Goal: Transaction & Acquisition: Purchase product/service

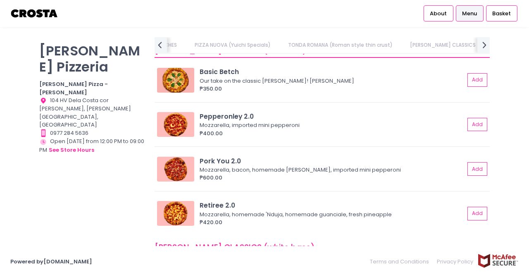
scroll to position [0, 136]
click at [468, 123] on button "Add" at bounding box center [477, 125] width 19 height 14
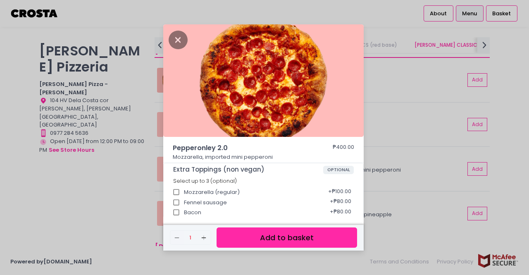
click at [280, 237] on button "Add to basket" at bounding box center [286, 237] width 140 height 20
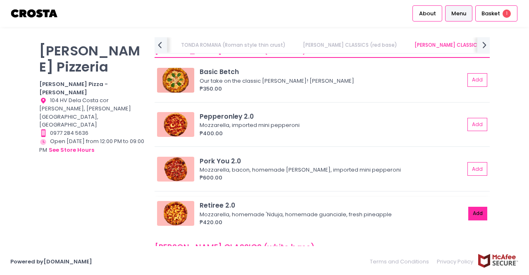
click at [472, 216] on button "Add" at bounding box center [477, 214] width 19 height 14
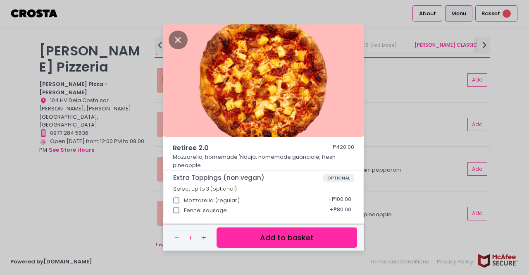
click at [305, 238] on button "Add to basket" at bounding box center [286, 237] width 140 height 20
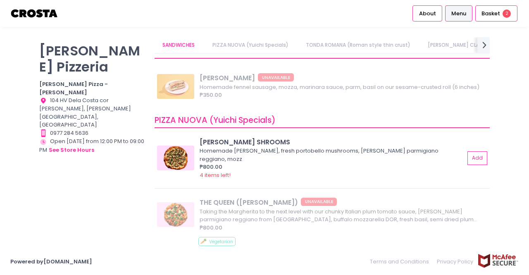
scroll to position [0, 0]
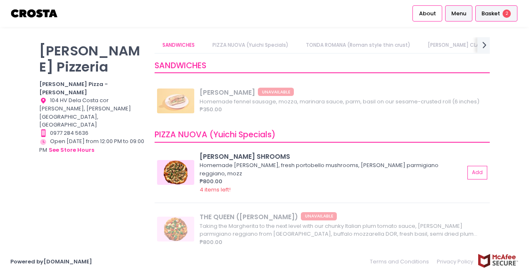
click at [497, 16] on span "Basket" at bounding box center [490, 14] width 19 height 8
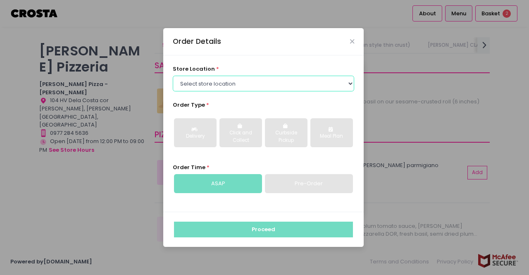
click at [216, 81] on select "Select store location Crosta Pizza - Salcedo Crosta Pizza - San Juan" at bounding box center [264, 84] width 182 height 16
select select "5fabb2e53664a8677beaeb89"
click at [173, 76] on select "Select store location Crosta Pizza - Salcedo Crosta Pizza - San Juan" at bounding box center [264, 84] width 182 height 16
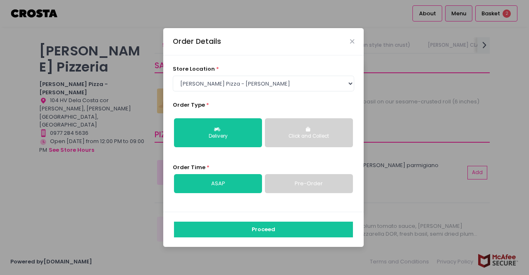
click at [297, 135] on div "Click and Collect" at bounding box center [309, 136] width 76 height 7
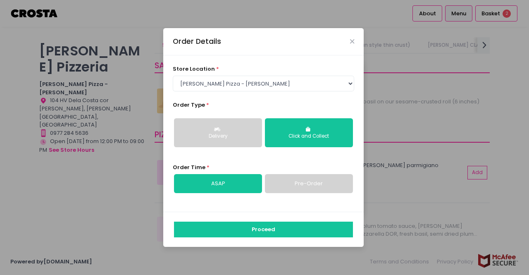
click at [306, 182] on link "Pre-Order" at bounding box center [309, 183] width 88 height 19
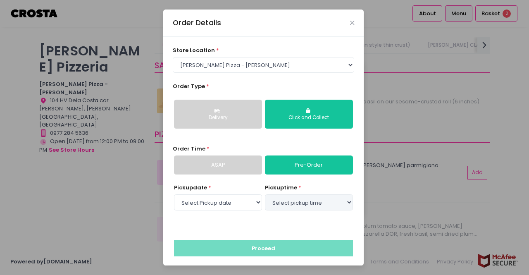
select select "2025-09-01"
click at [307, 205] on select "Select pickup time 07:30 PM - 08:00 PM 08:00 PM - 08:30 PM 08:30 PM - 09:00 PM" at bounding box center [309, 202] width 88 height 16
click at [215, 166] on link "ASAP" at bounding box center [218, 164] width 88 height 19
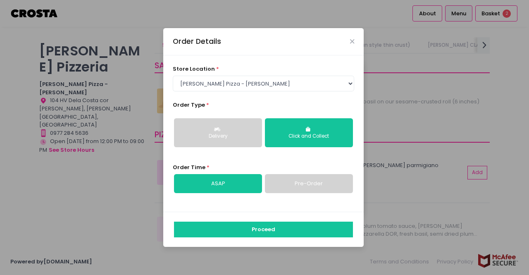
click at [312, 185] on link "Pre-Order" at bounding box center [309, 183] width 88 height 19
select select "2025-09-01"
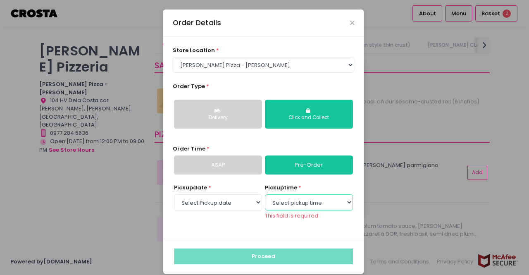
click at [309, 205] on select "Select pickup time 07:30 PM - 08:00 PM 08:00 PM - 08:30 PM 08:30 PM - 09:00 PM" at bounding box center [309, 202] width 88 height 16
click at [213, 161] on link "ASAP" at bounding box center [218, 164] width 88 height 19
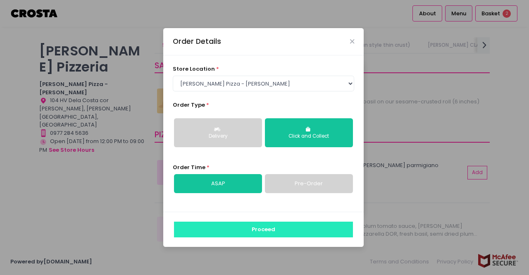
click at [268, 230] on button "Proceed" at bounding box center [263, 229] width 179 height 16
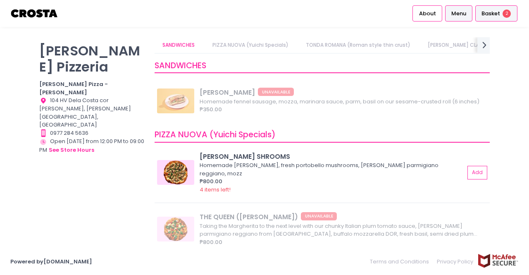
click at [497, 10] on span "Basket" at bounding box center [490, 14] width 19 height 8
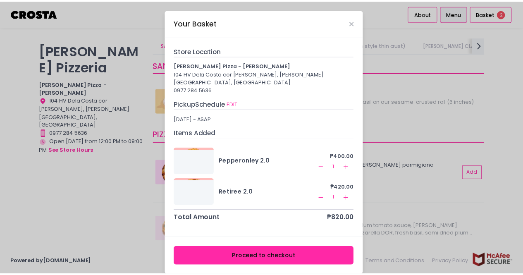
scroll to position [0, 0]
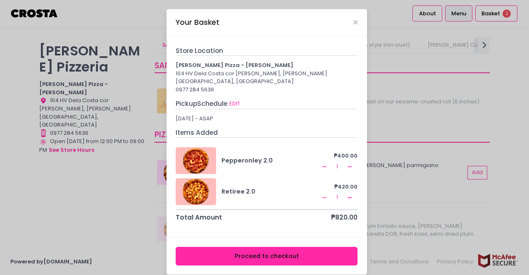
click at [273, 247] on button "Proceed to checkout" at bounding box center [267, 256] width 182 height 19
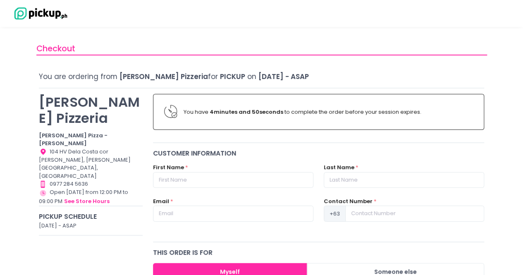
scroll to position [43, 0]
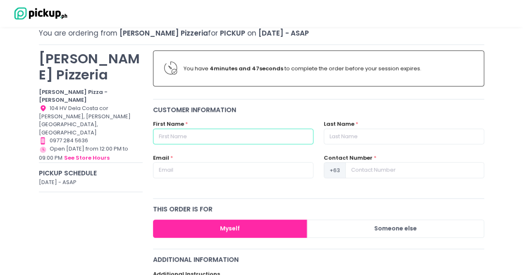
click at [216, 136] on input "text" at bounding box center [233, 136] width 160 height 16
type input "J"
type input "Hayden"
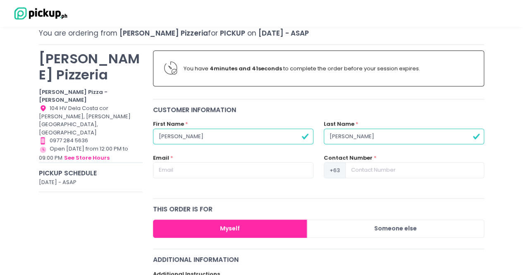
type input "Doherty"
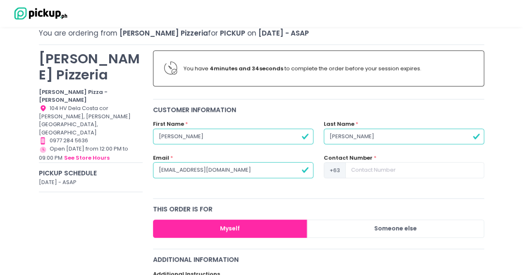
type input "haydendoherty@yahoo.com"
type input "09451058955"
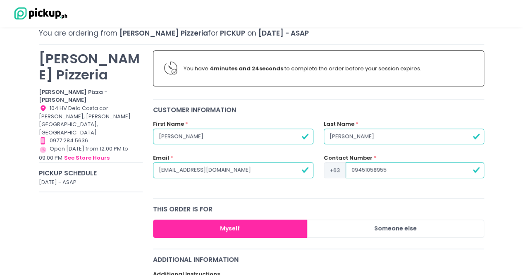
scroll to position [102, 0]
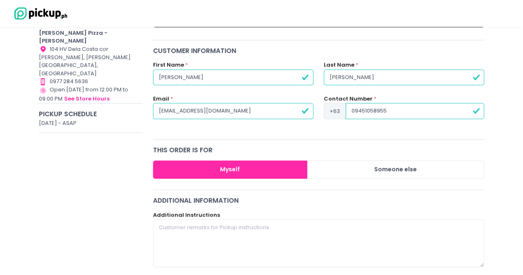
click at [248, 169] on button "Myself" at bounding box center [230, 169] width 155 height 19
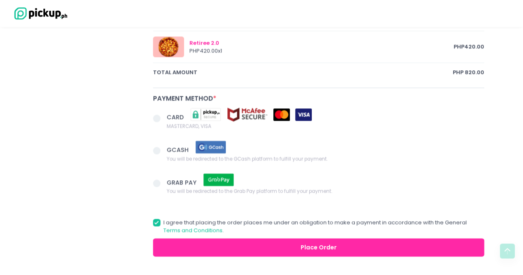
scroll to position [465, 0]
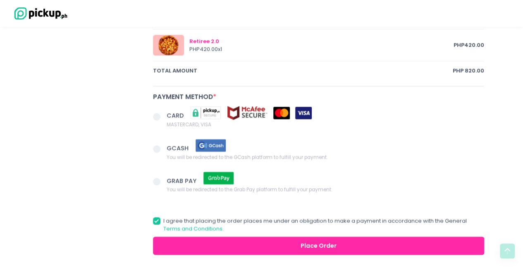
click at [158, 117] on span at bounding box center [156, 116] width 7 height 7
click at [163, 117] on input "CARD MASTERCARD, VISA" at bounding box center [165, 114] width 5 height 5
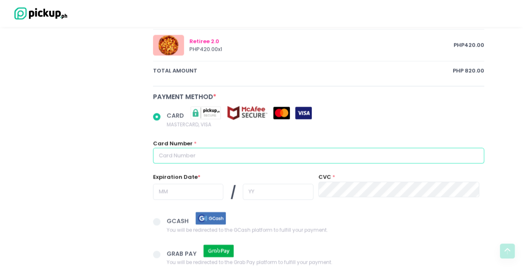
click at [247, 154] on input "text" at bounding box center [318, 155] width 331 height 16
radio input "true"
type input "5"
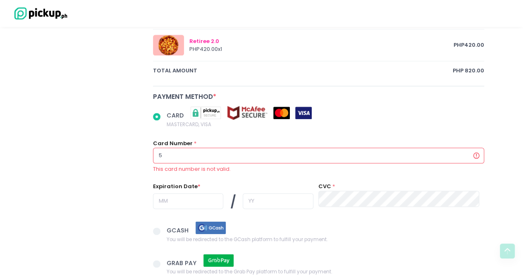
radio input "true"
type input "51"
radio input "true"
type input "517"
radio input "true"
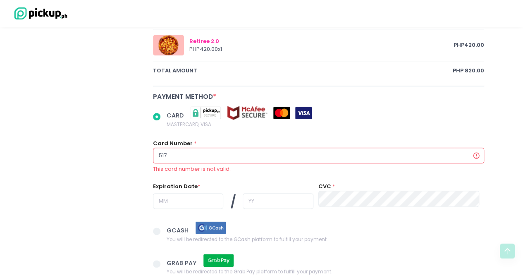
type input "5177"
radio input "true"
type input "51779"
radio input "true"
type input "517790"
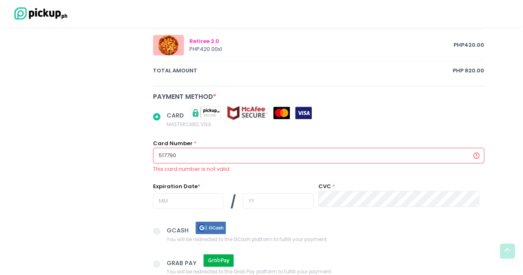
radio input "true"
type input "5177900"
radio input "true"
type input "51779000"
radio input "true"
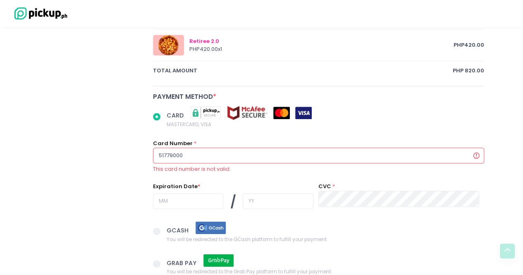
type input "517790001"
radio input "true"
type input "5177900011"
radio input "true"
type input "51779000119"
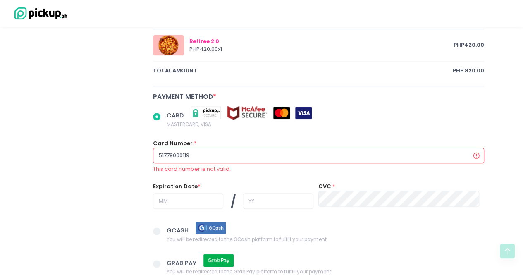
radio input "true"
type input "517790001196"
radio input "true"
type input "5177900011967"
radio input "true"
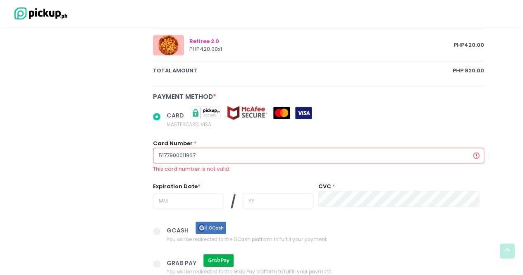
type input "51779000119677"
radio input "true"
type input "517790001196776"
radio input "true"
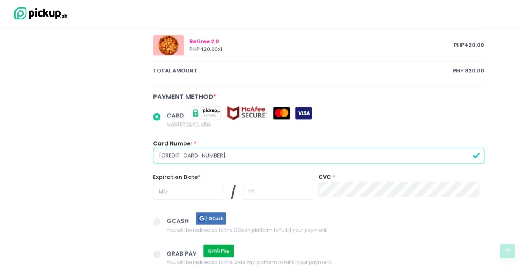
type input "5177900011967764"
click at [201, 188] on input "text" at bounding box center [188, 191] width 71 height 16
radio input "true"
type input "0"
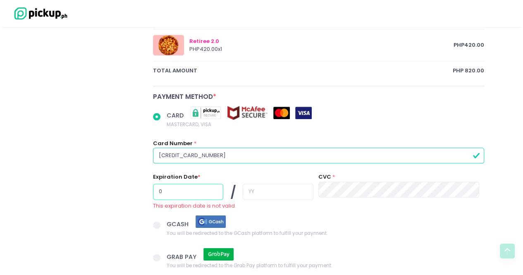
radio input "true"
type input "01"
radio input "true"
type input "30"
radio input "true"
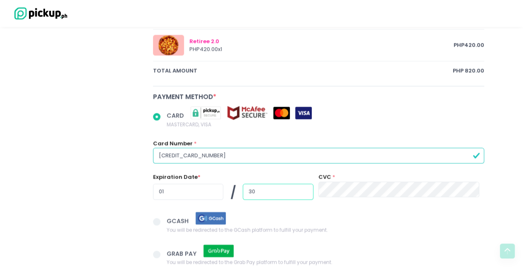
type input "30"
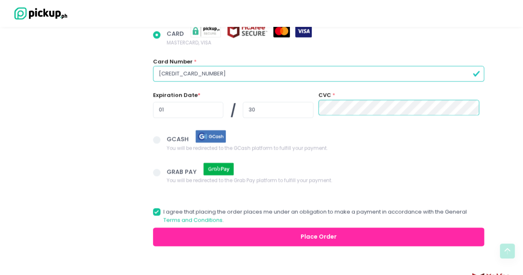
scroll to position [564, 0]
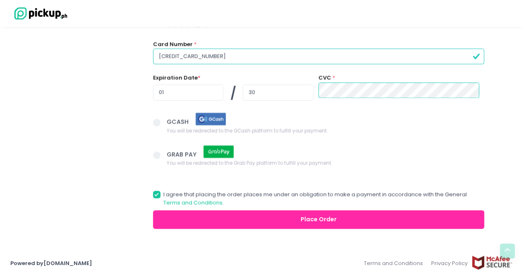
click at [314, 216] on button "Place Order" at bounding box center [318, 219] width 331 height 19
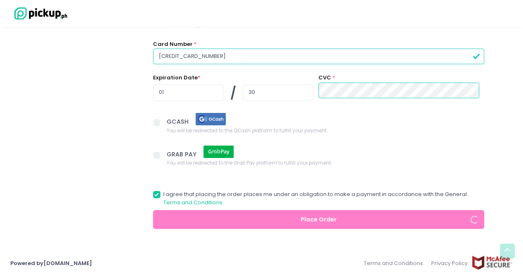
radio input "true"
type input "9451058955"
radio input "true"
